Goal: Task Accomplishment & Management: Manage account settings

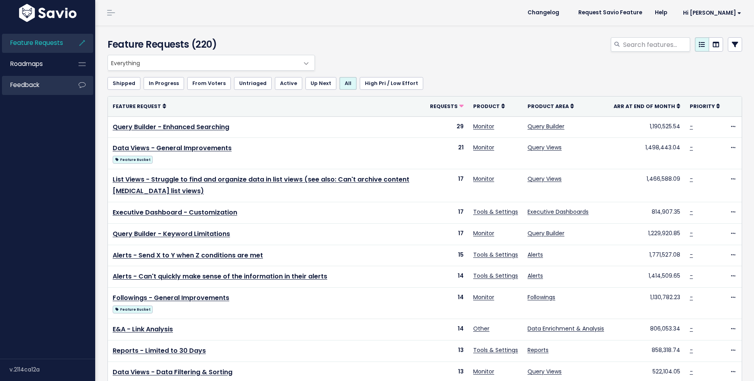
click at [50, 80] on link "Feedback" at bounding box center [34, 85] width 64 height 18
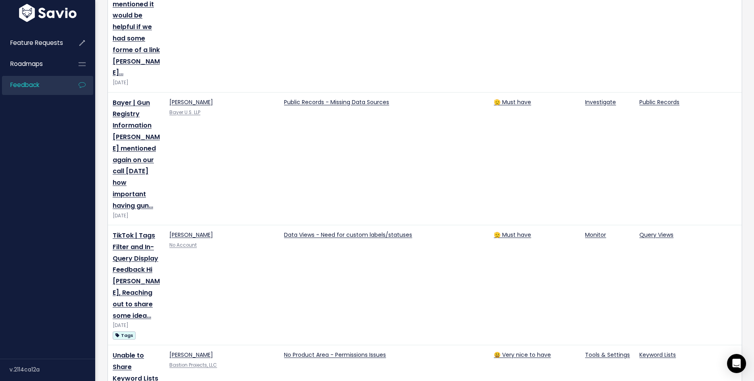
scroll to position [1069, 0]
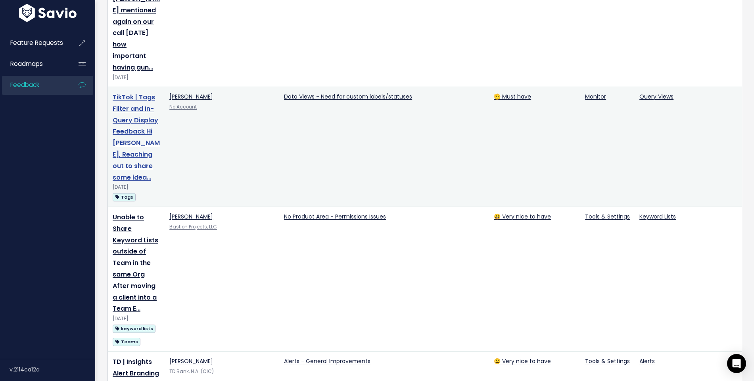
click at [123, 133] on link "TikTok | Tags Filter and In-Query Display Feedback Hi Jennifer, Reaching out to…" at bounding box center [136, 136] width 47 height 89
